Goal: Information Seeking & Learning: Learn about a topic

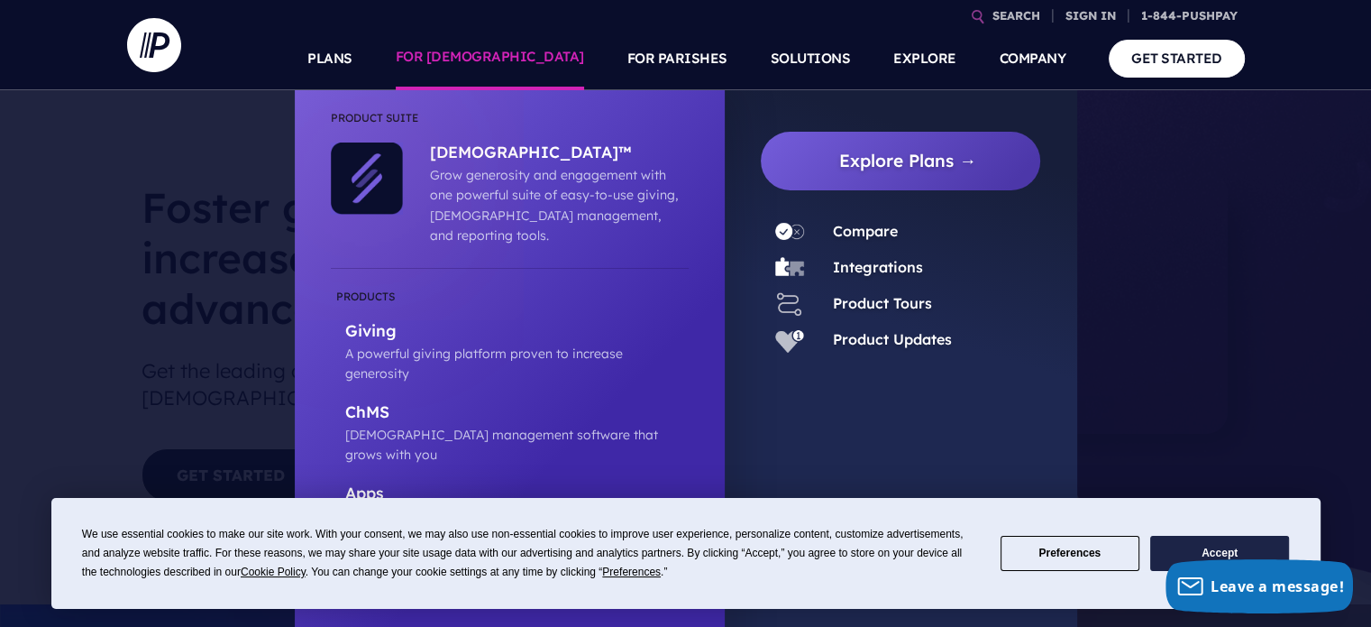
click at [530, 57] on link "FOR [DEMOGRAPHIC_DATA]" at bounding box center [490, 58] width 188 height 63
click at [494, 402] on link "[DEMOGRAPHIC_DATA] management software that grows with you" at bounding box center [510, 433] width 358 height 63
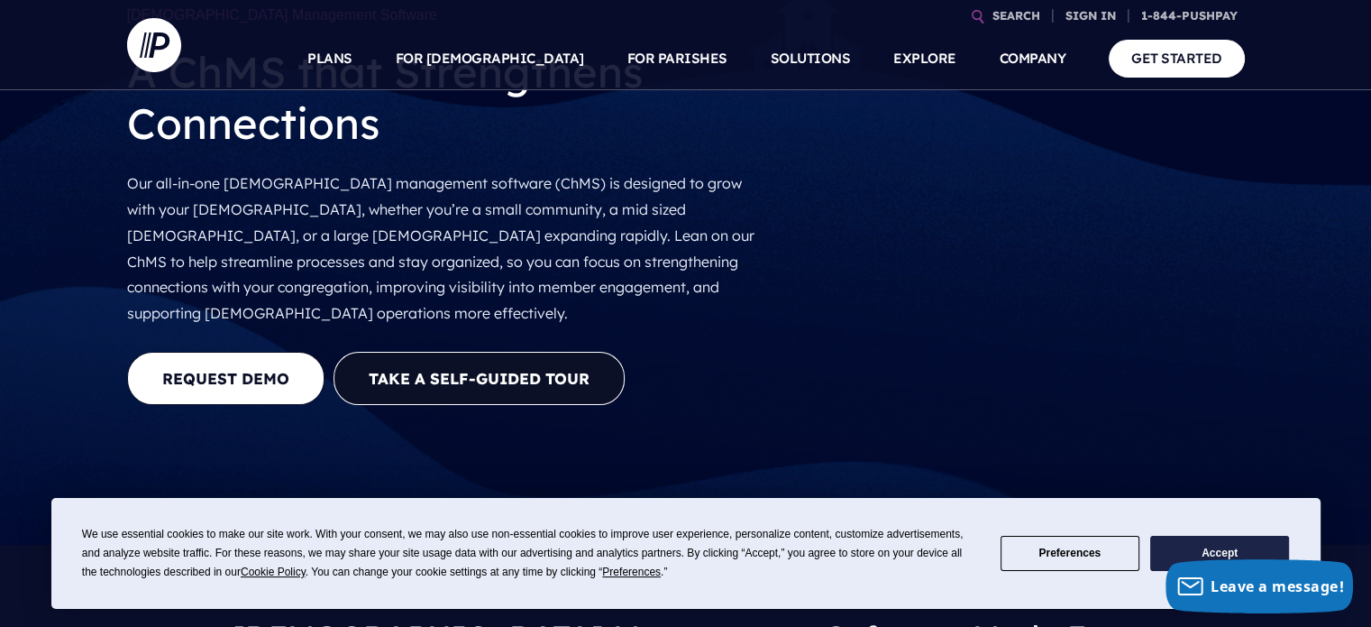
scroll to position [180, 0]
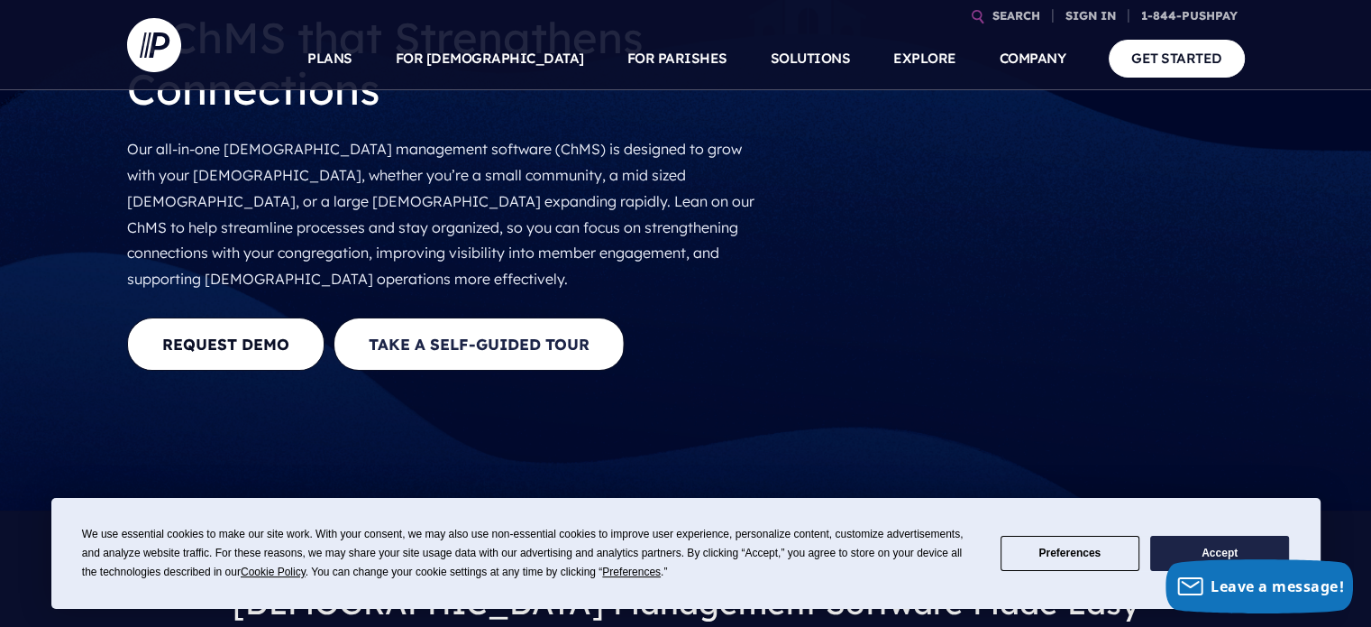
click at [577, 317] on button "Take a Self-guided Tour" at bounding box center [479, 343] width 291 height 53
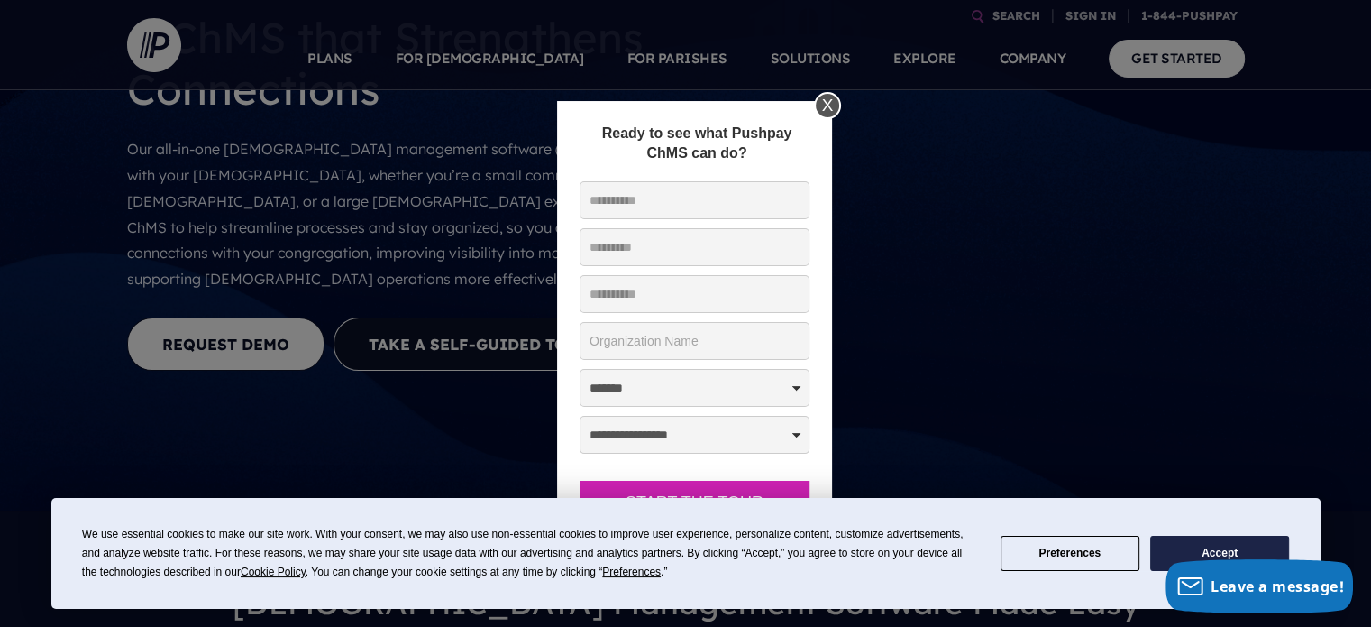
drag, startPoint x: 806, startPoint y: 107, endPoint x: 830, endPoint y: 96, distance: 27.0
click at [830, 96] on div "X" at bounding box center [827, 105] width 27 height 27
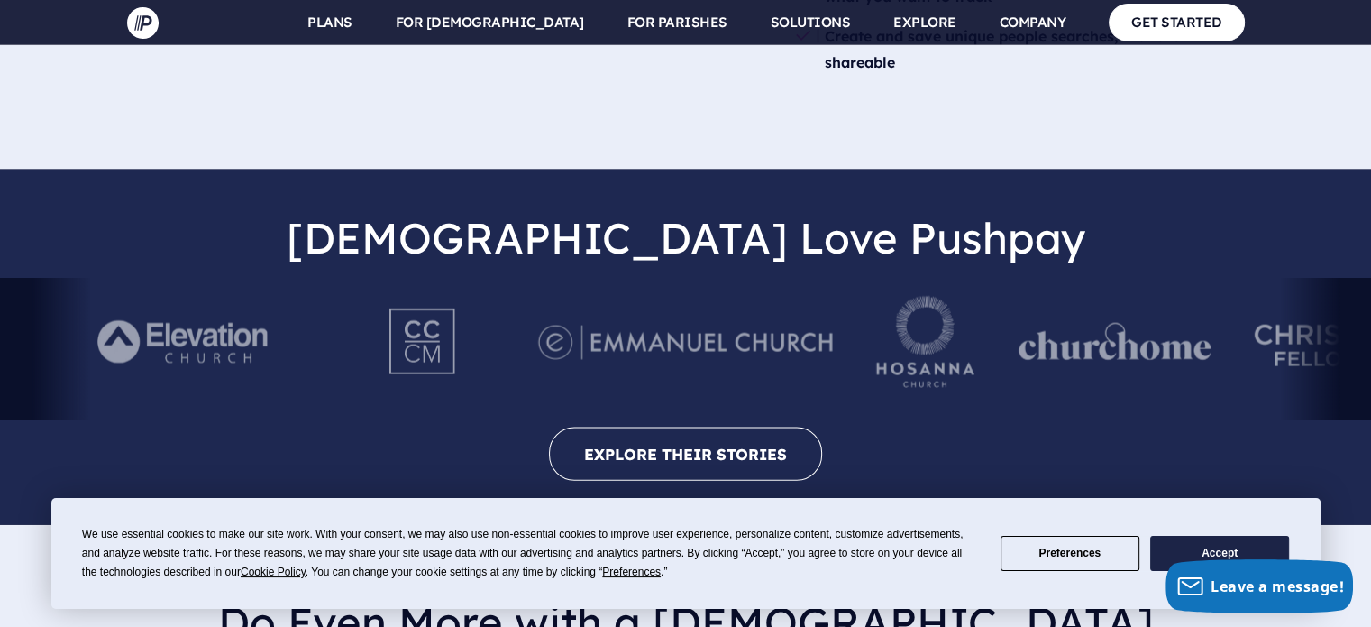
scroll to position [3787, 0]
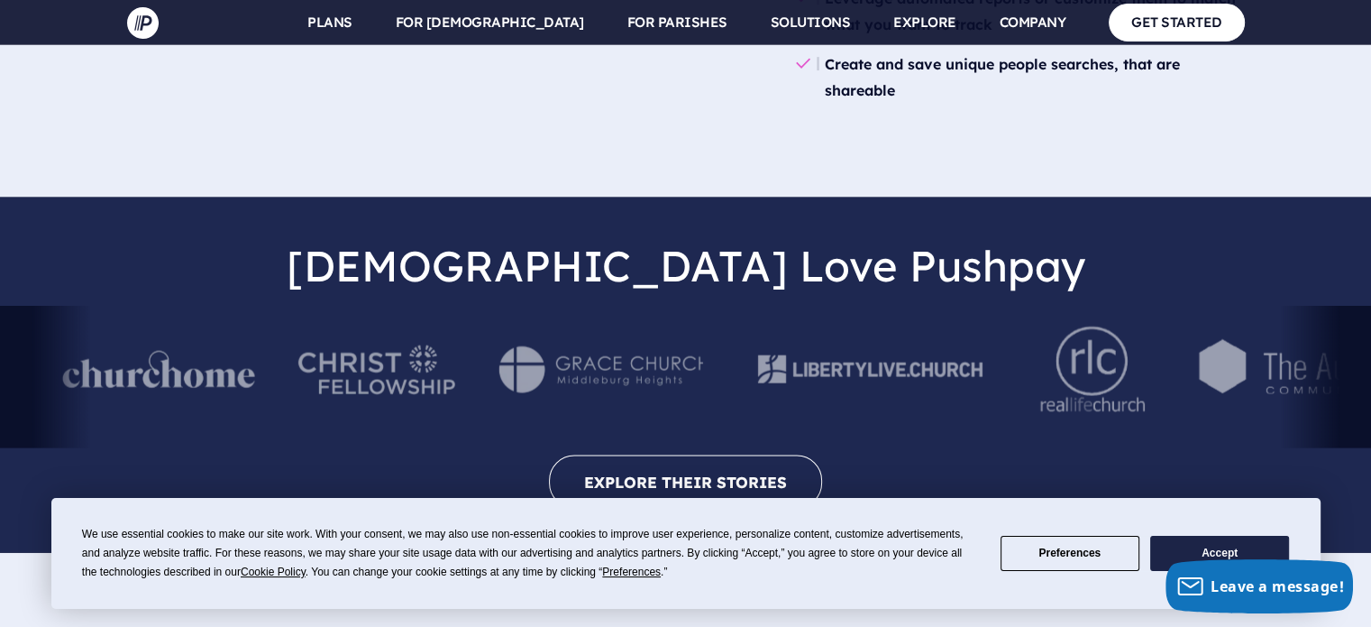
click at [73, 306] on div at bounding box center [685, 377] width 1371 height 142
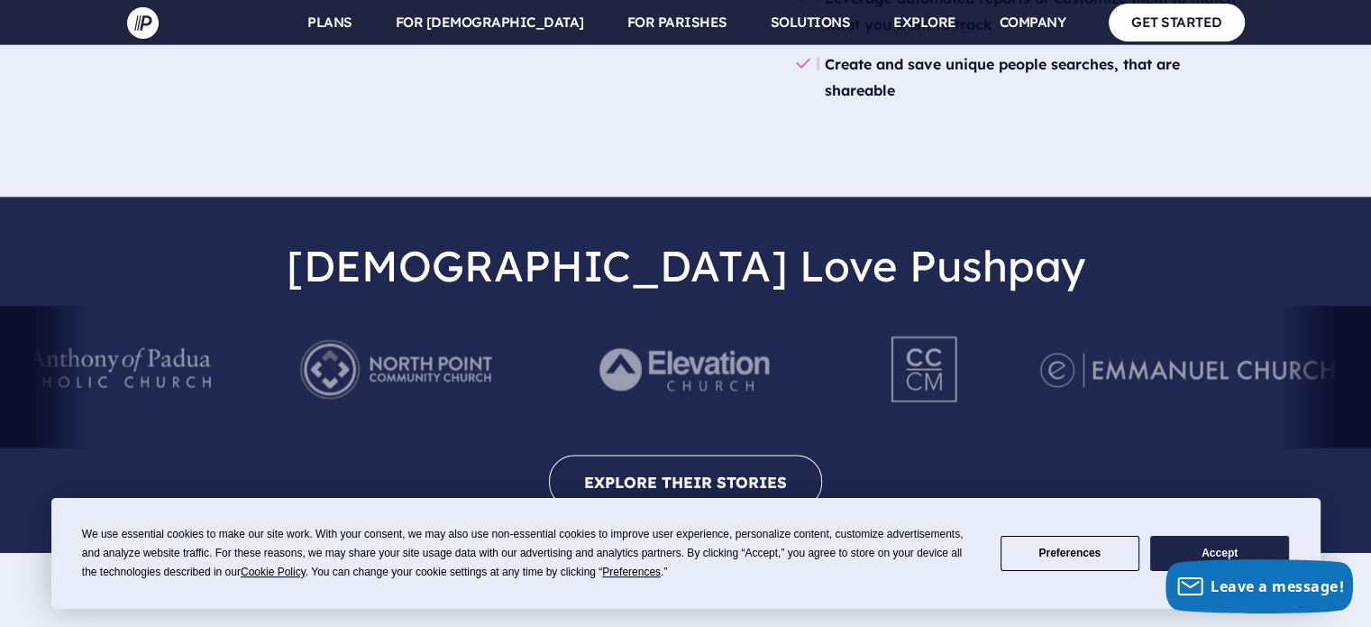
click at [322, 320] on img at bounding box center [396, 369] width 248 height 99
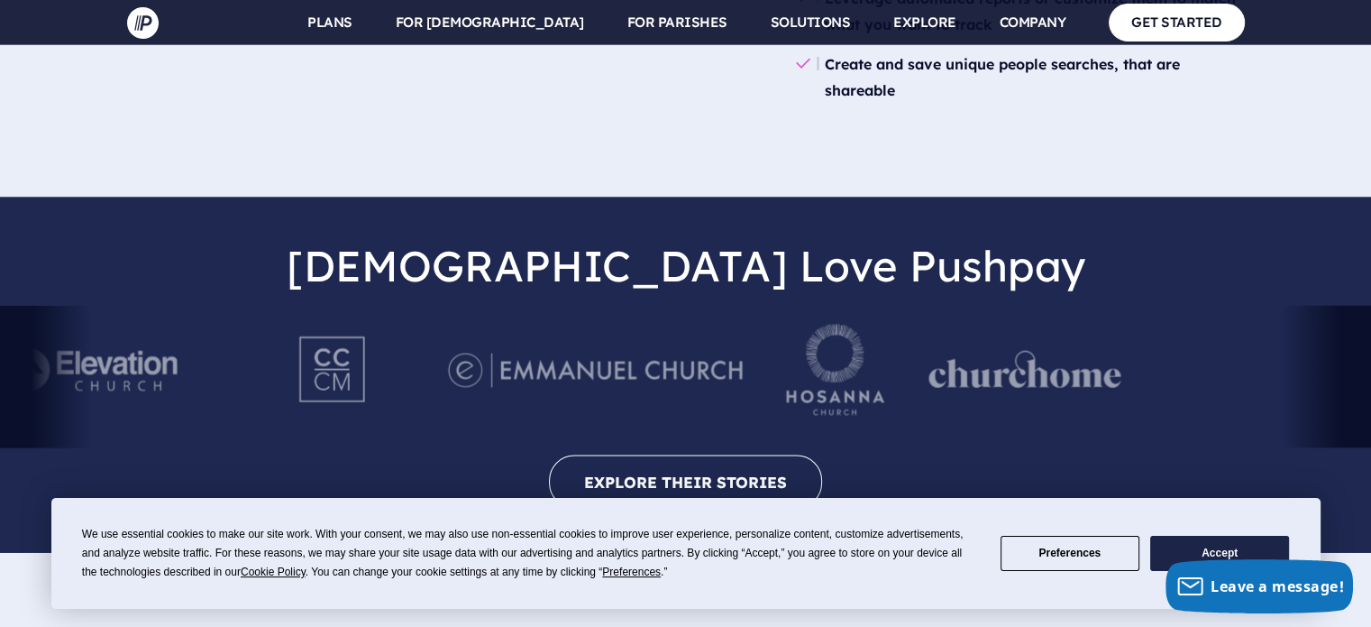
click at [482, 327] on div at bounding box center [595, 376] width 295 height 99
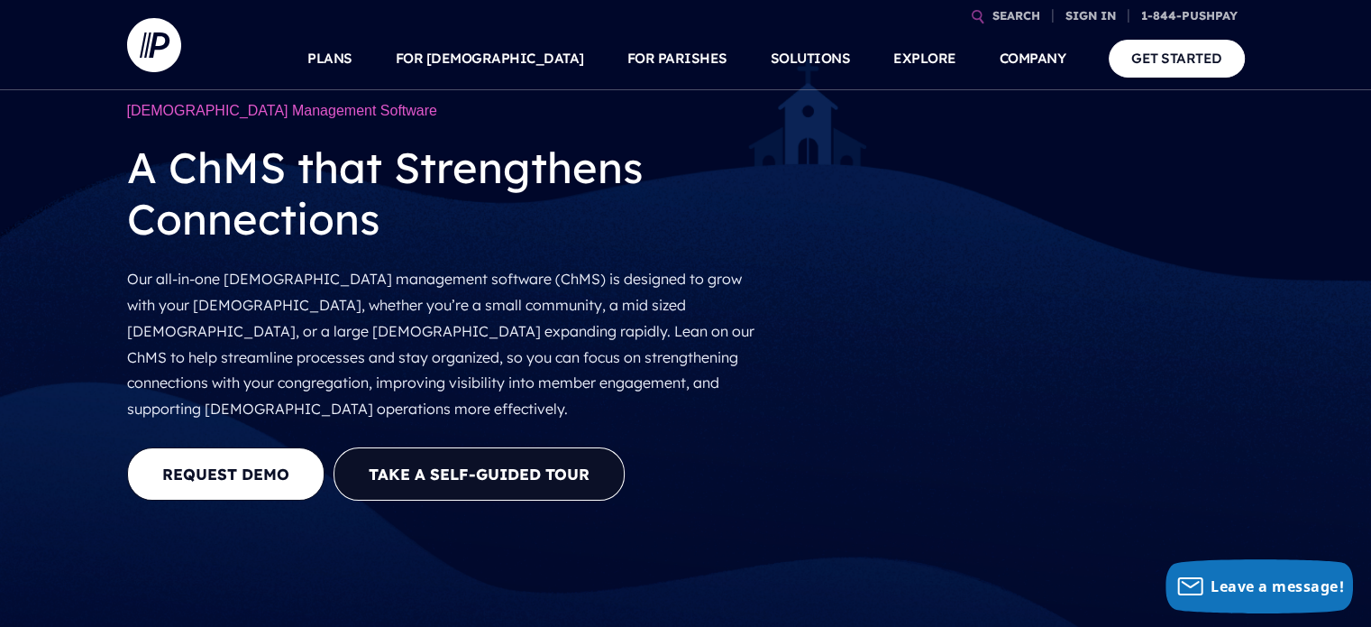
scroll to position [0, 0]
